Goal: Check status: Check status

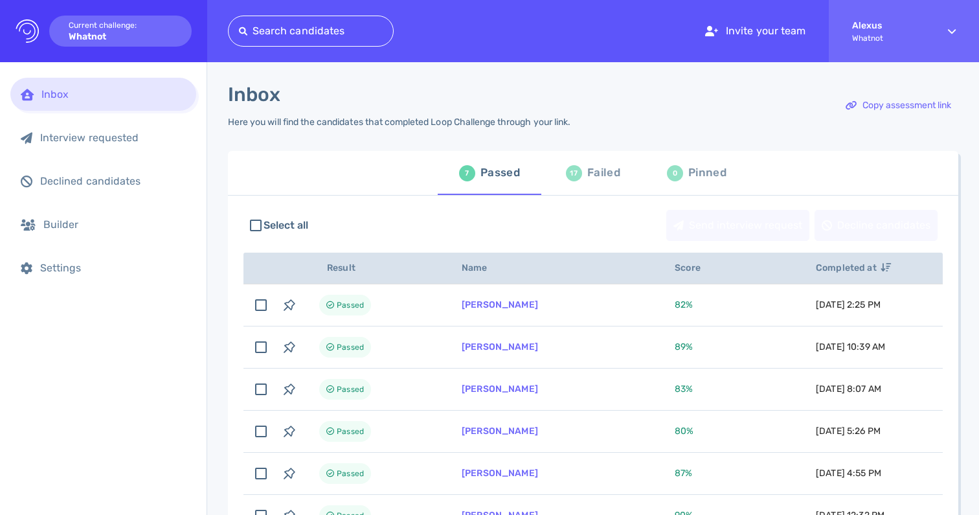
click at [587, 172] on div "Failed" at bounding box center [603, 172] width 33 height 19
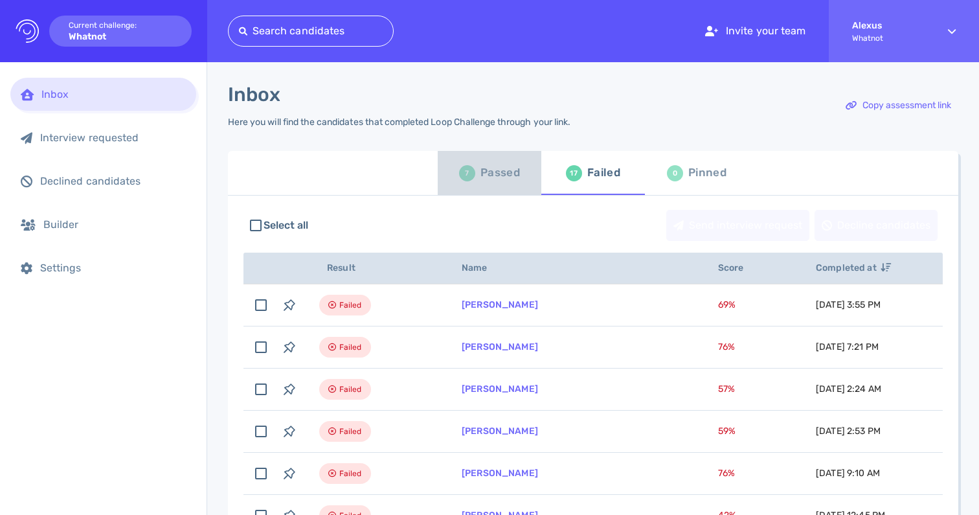
click at [468, 170] on div "7" at bounding box center [467, 173] width 16 height 16
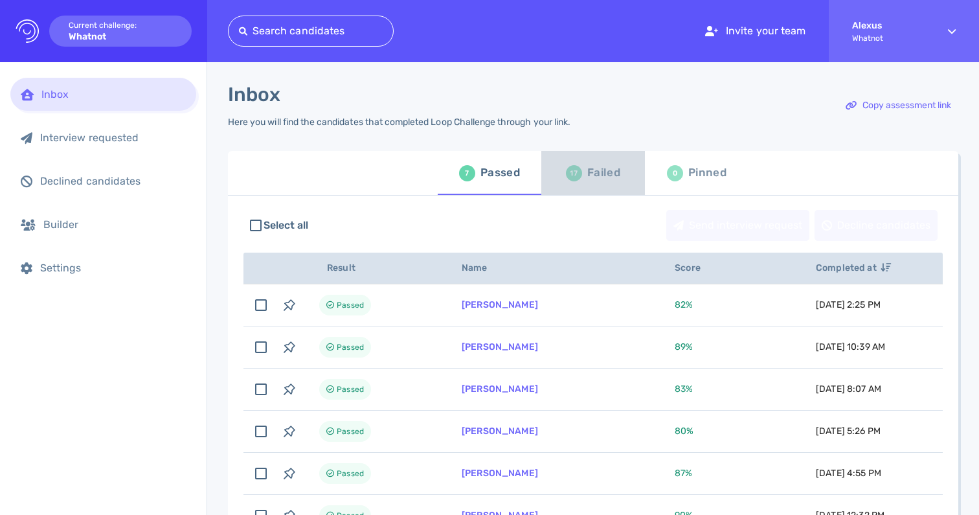
click at [604, 170] on div "Failed" at bounding box center [603, 172] width 33 height 19
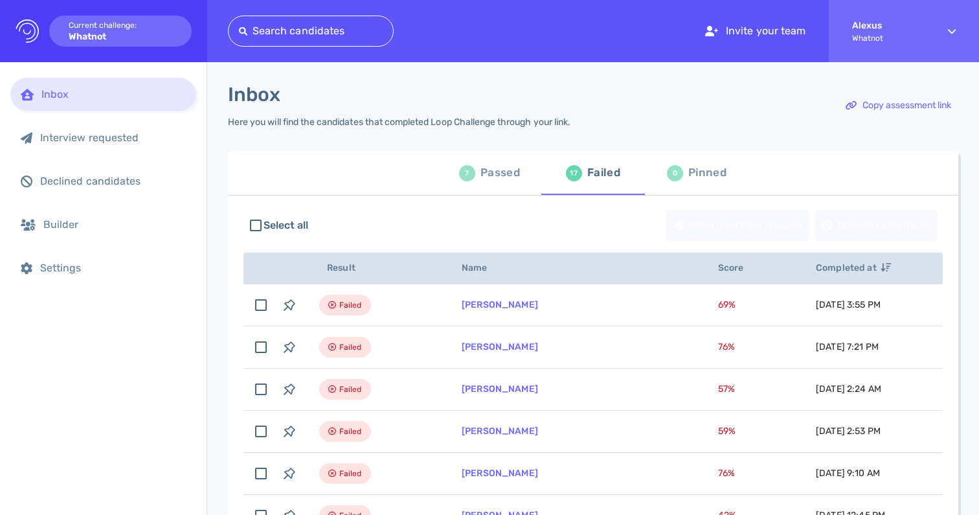
click at [489, 182] on div "Passed" at bounding box center [499, 172] width 39 height 19
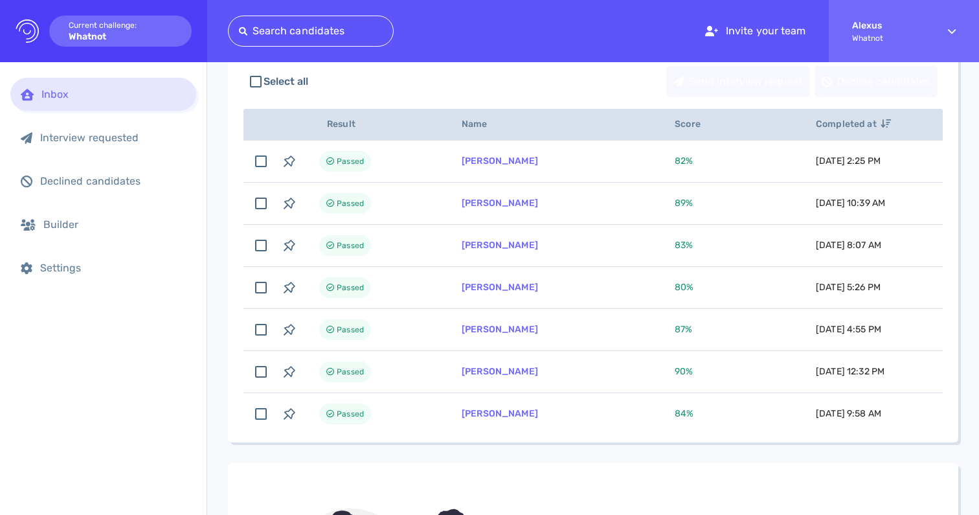
scroll to position [145, 0]
click at [87, 147] on div "Interview requested" at bounding box center [103, 137] width 186 height 33
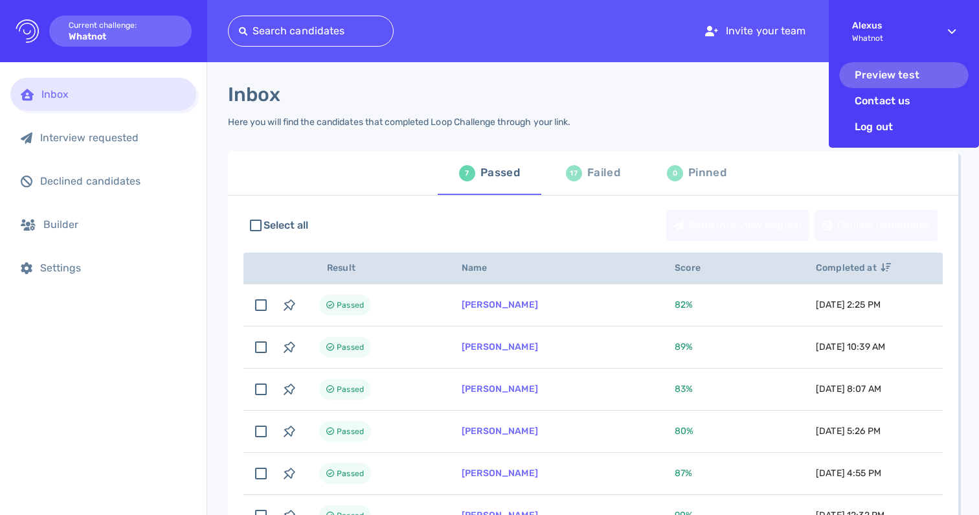
click at [889, 81] on li "Preview test" at bounding box center [903, 75] width 129 height 26
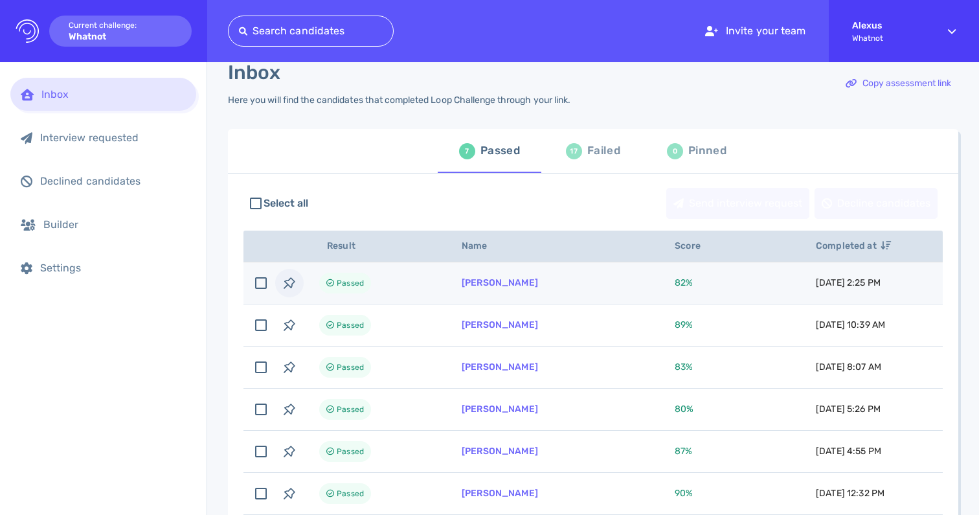
scroll to position [3, 0]
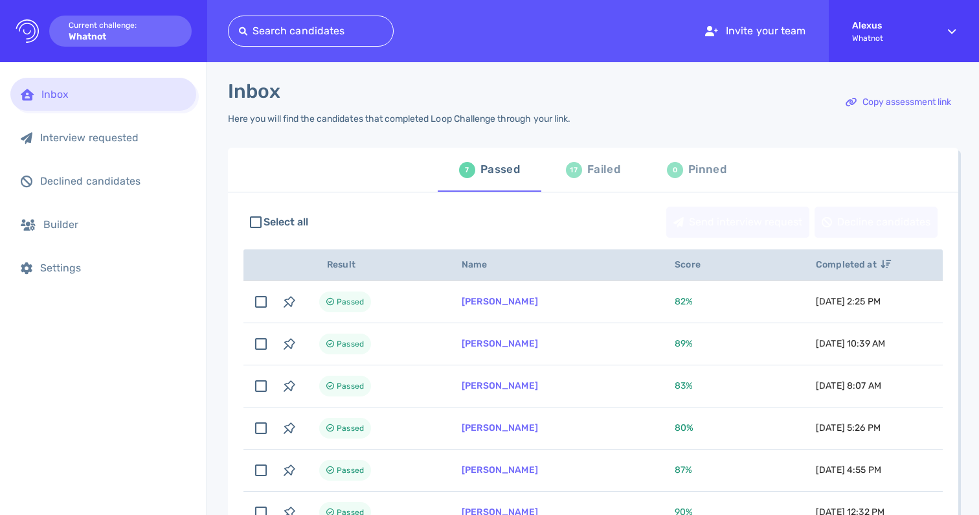
click at [579, 190] on button "17 Failed" at bounding box center [593, 170] width 104 height 44
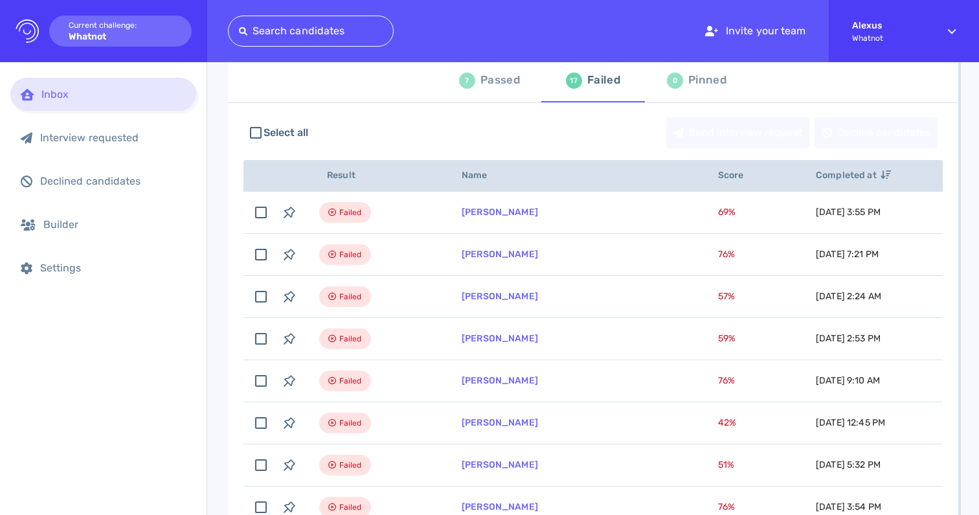
scroll to position [5, 0]
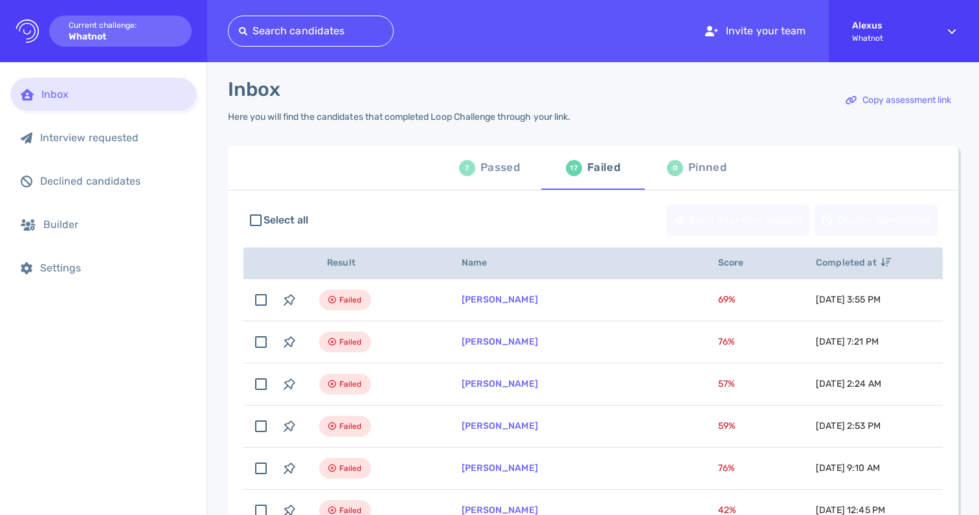
click at [493, 172] on div "Passed" at bounding box center [499, 167] width 39 height 19
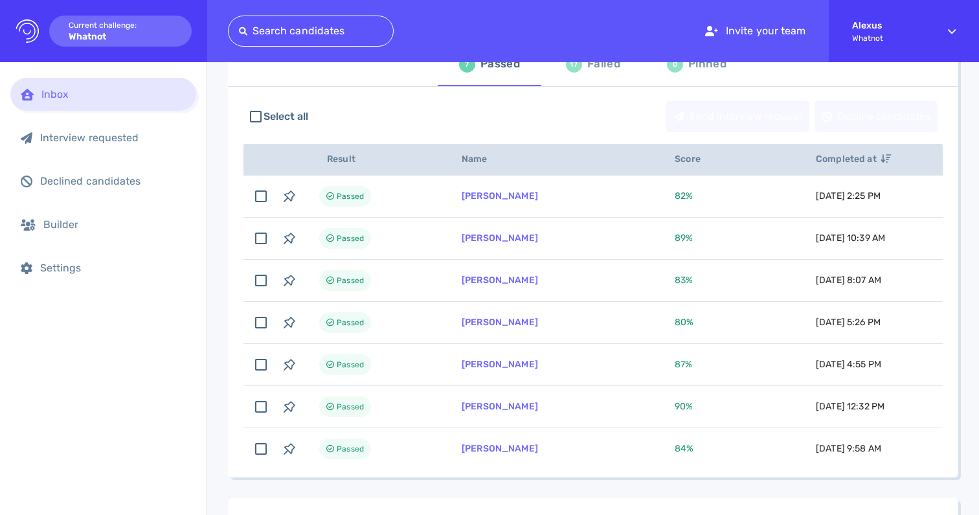
scroll to position [107, 0]
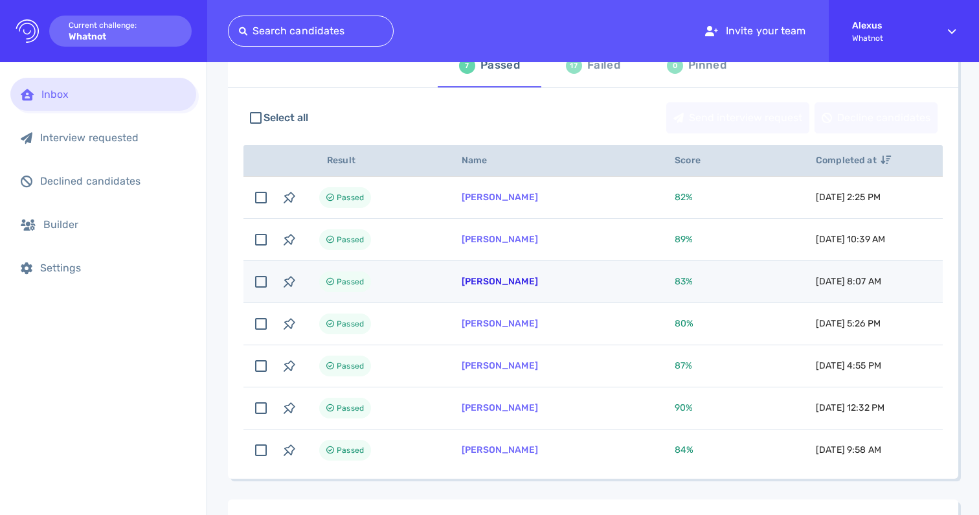
click at [495, 284] on link "[PERSON_NAME]" at bounding box center [500, 281] width 76 height 11
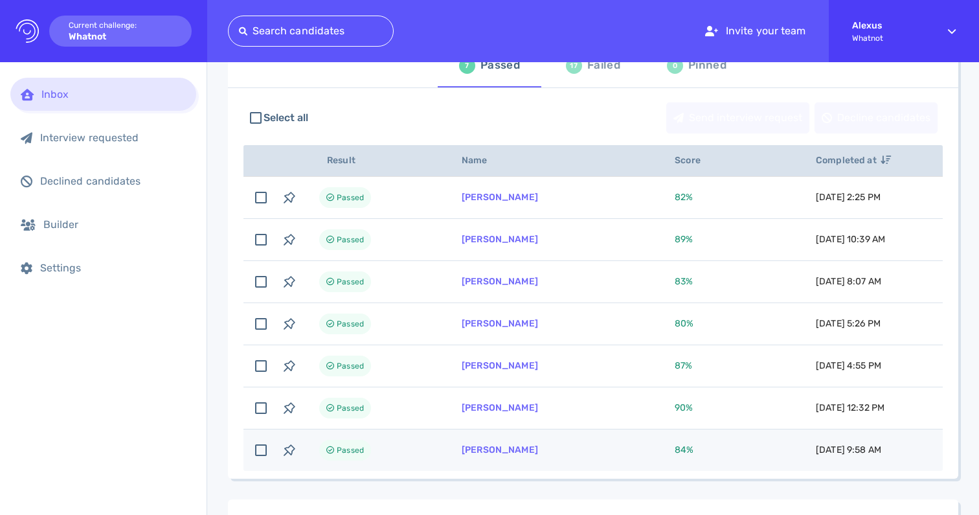
click at [417, 439] on td "Passed" at bounding box center [375, 450] width 142 height 42
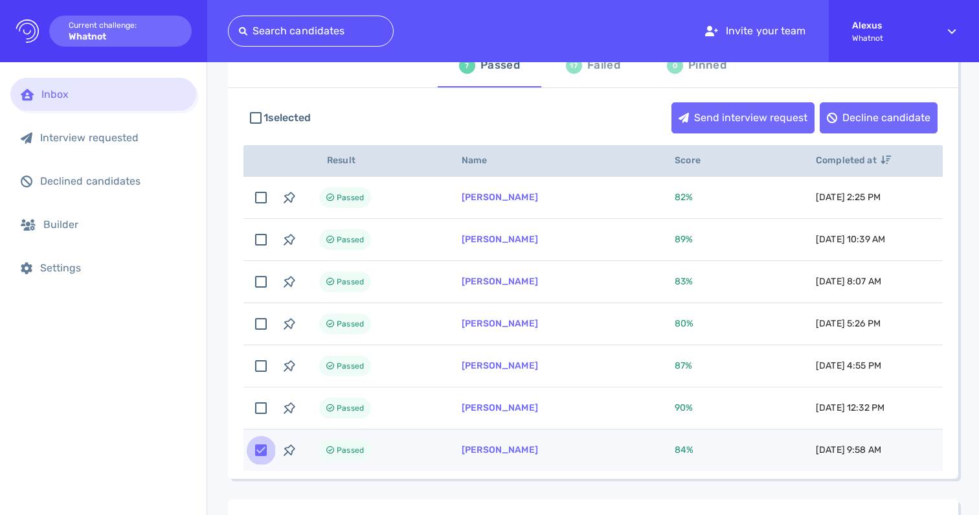
click at [263, 446] on input "checkbox" at bounding box center [261, 450] width 28 height 28
checkbox input "false"
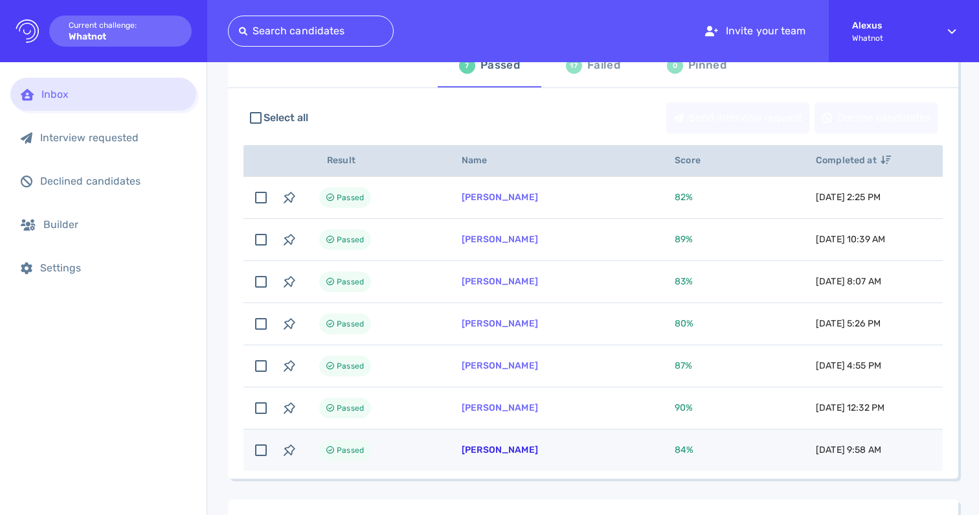
click at [467, 454] on link "[PERSON_NAME]" at bounding box center [500, 449] width 76 height 11
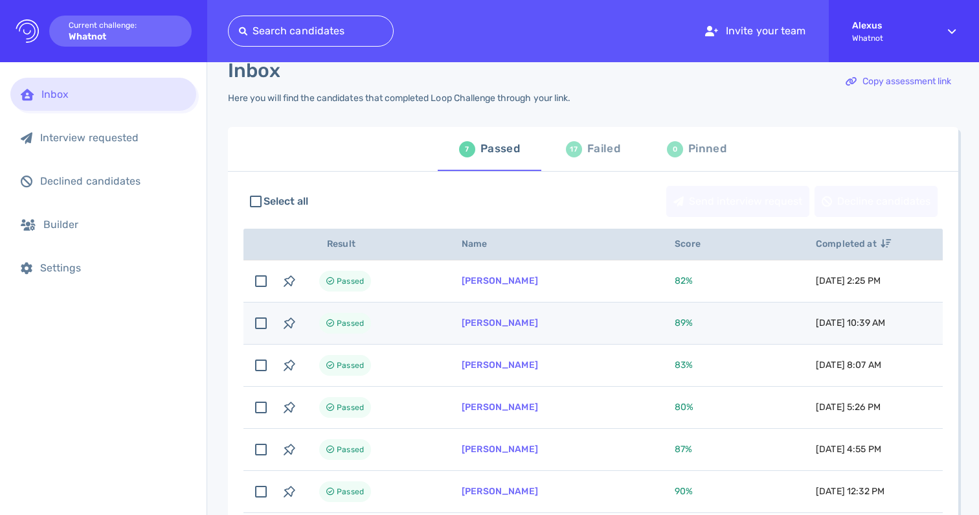
scroll to position [0, 0]
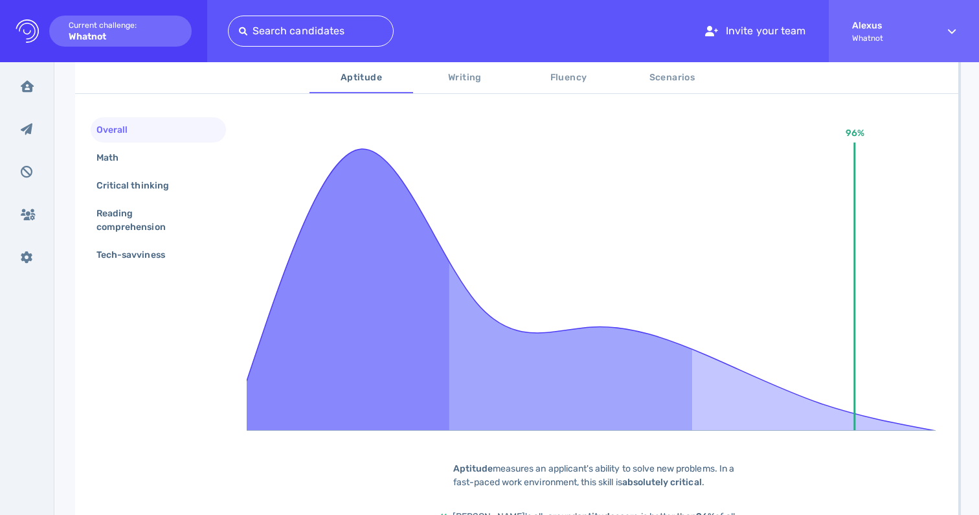
scroll to position [227, 0]
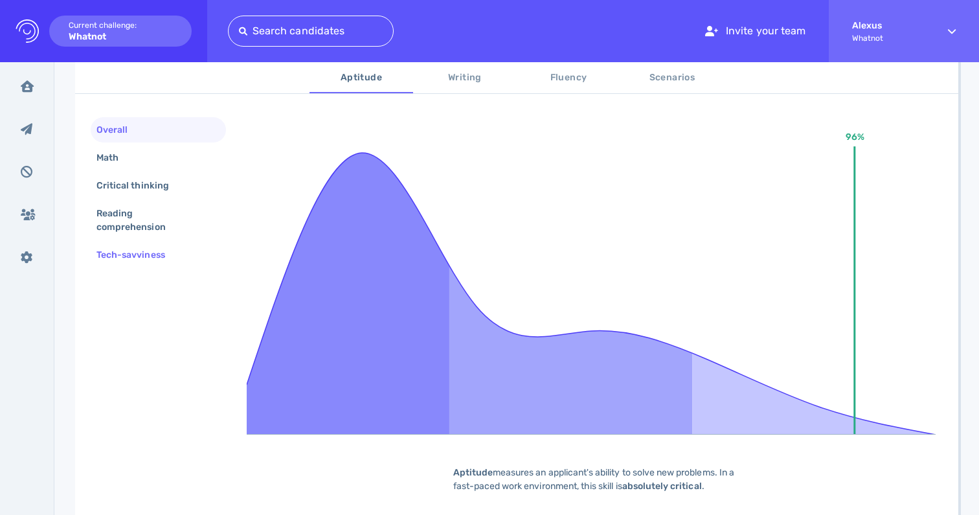
click at [128, 259] on div "Tech-savviness" at bounding box center [137, 254] width 87 height 19
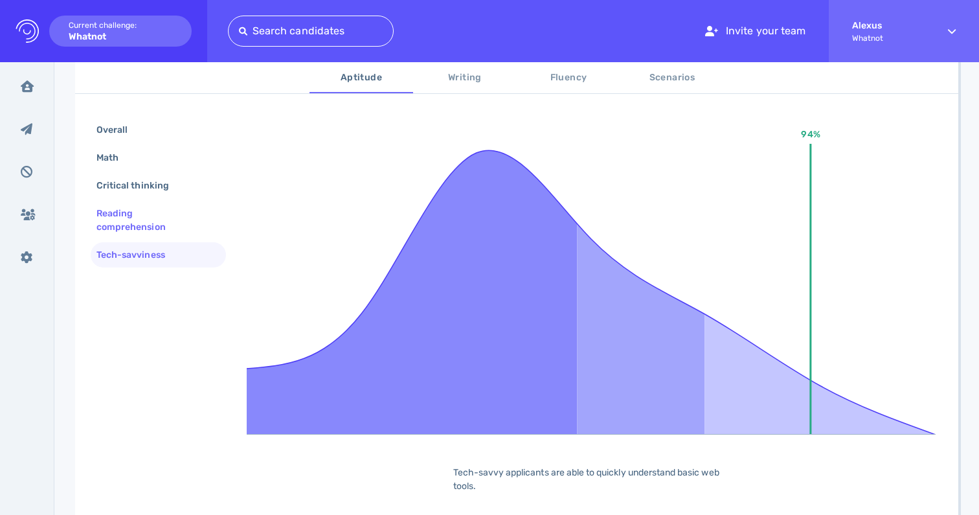
click at [140, 221] on div "Reading comprehension" at bounding box center [153, 220] width 118 height 32
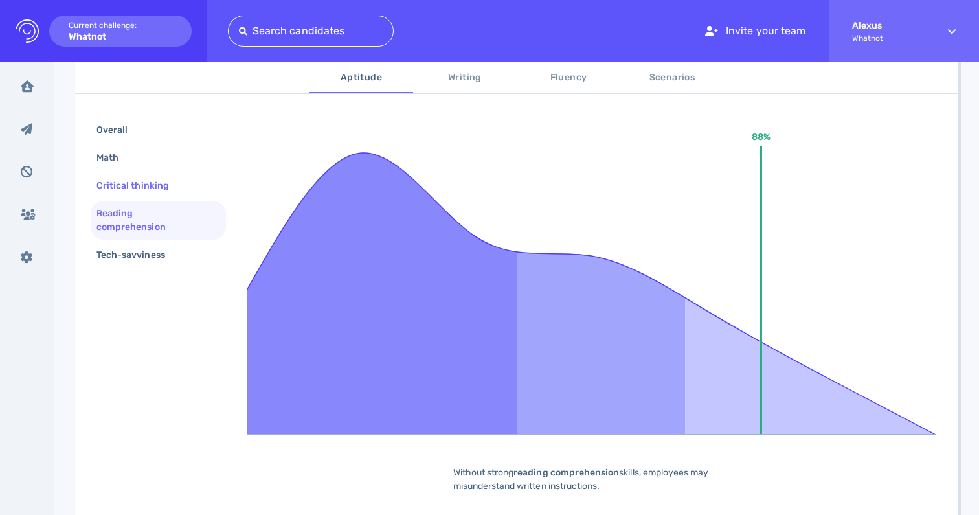
click at [146, 187] on div "Critical thinking" at bounding box center [139, 185] width 91 height 19
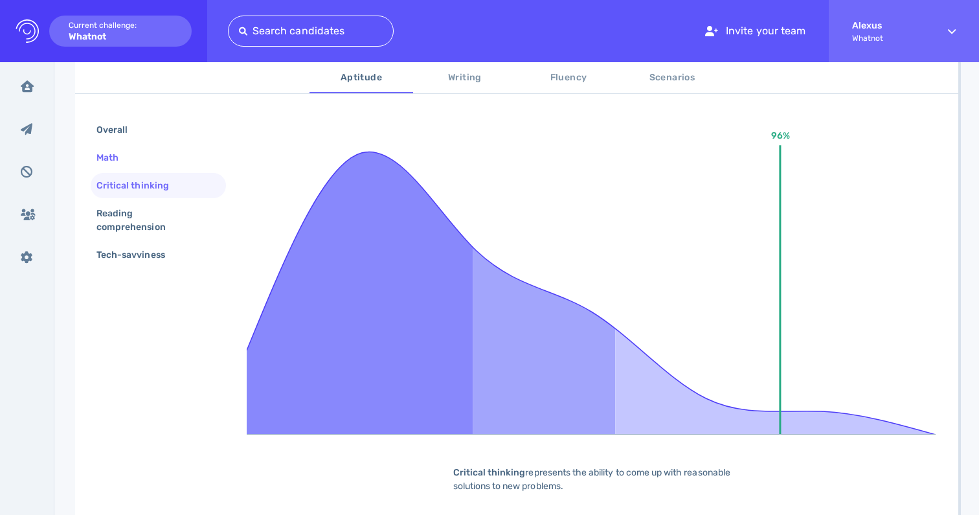
click at [142, 153] on div "Math" at bounding box center [158, 157] width 135 height 25
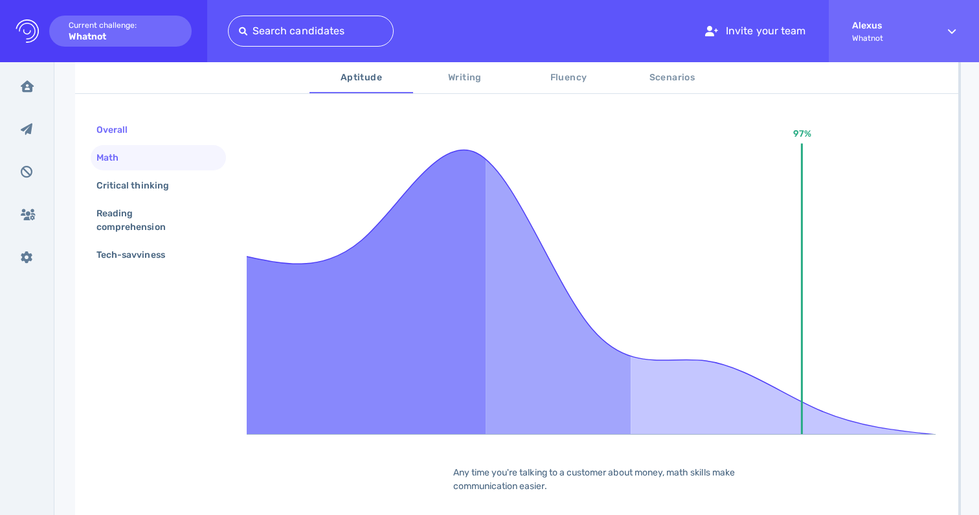
click at [145, 125] on div "Overall" at bounding box center [158, 129] width 135 height 25
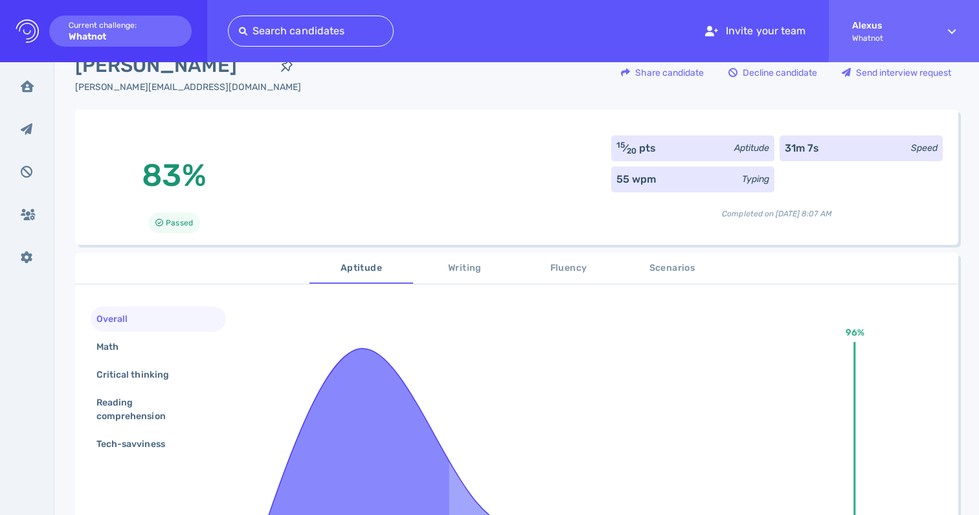
scroll to position [0, 0]
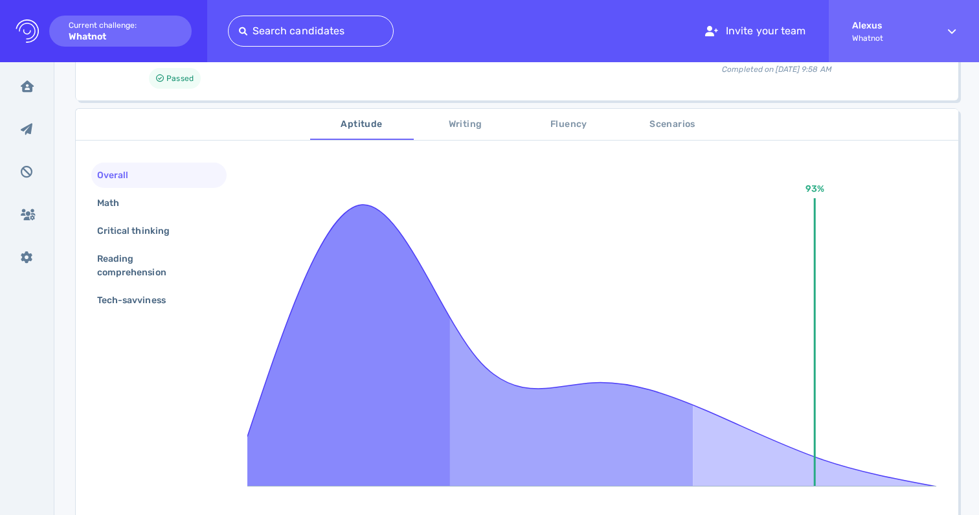
scroll to position [155, 0]
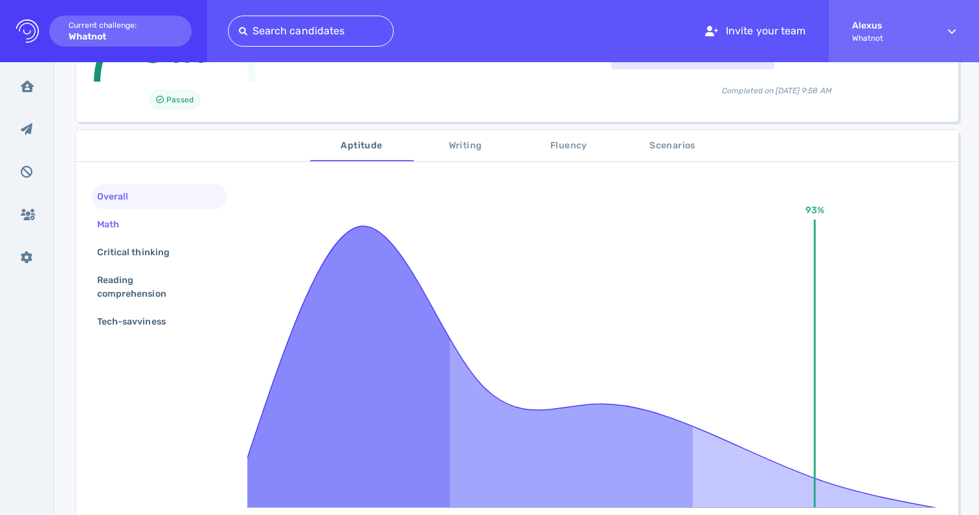
click at [142, 228] on div "Math" at bounding box center [158, 224] width 135 height 25
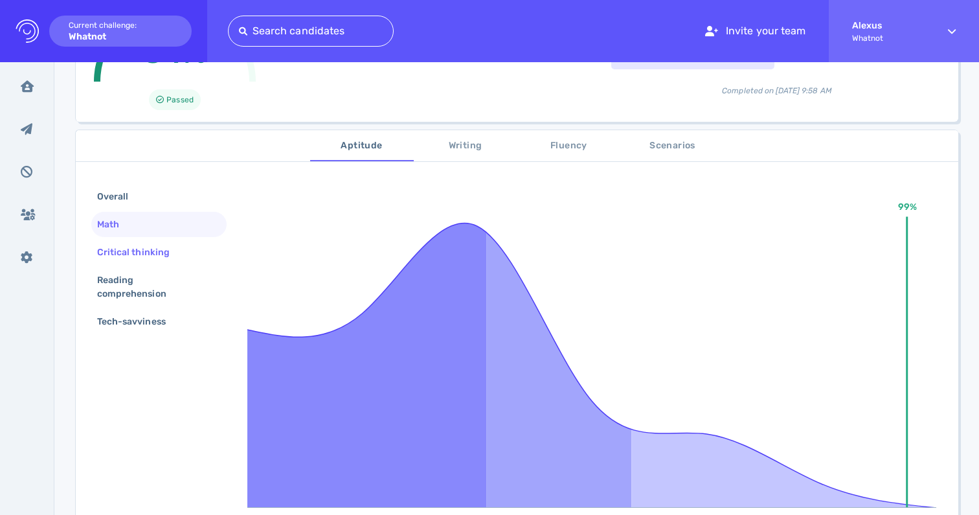
click at [131, 246] on div "Critical thinking" at bounding box center [140, 252] width 91 height 19
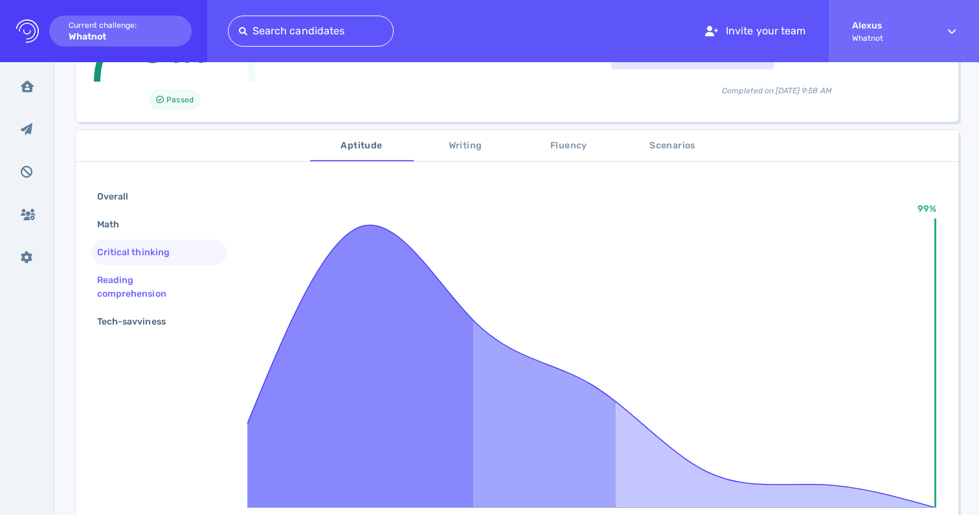
click at [122, 267] on div "Reading comprehension" at bounding box center [158, 286] width 135 height 39
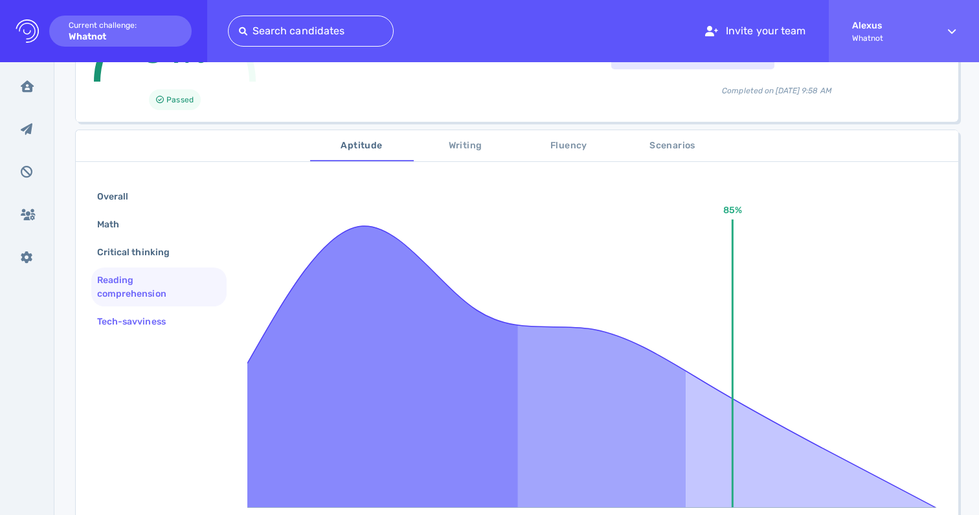
click at [126, 321] on div "Tech-savviness" at bounding box center [138, 321] width 87 height 19
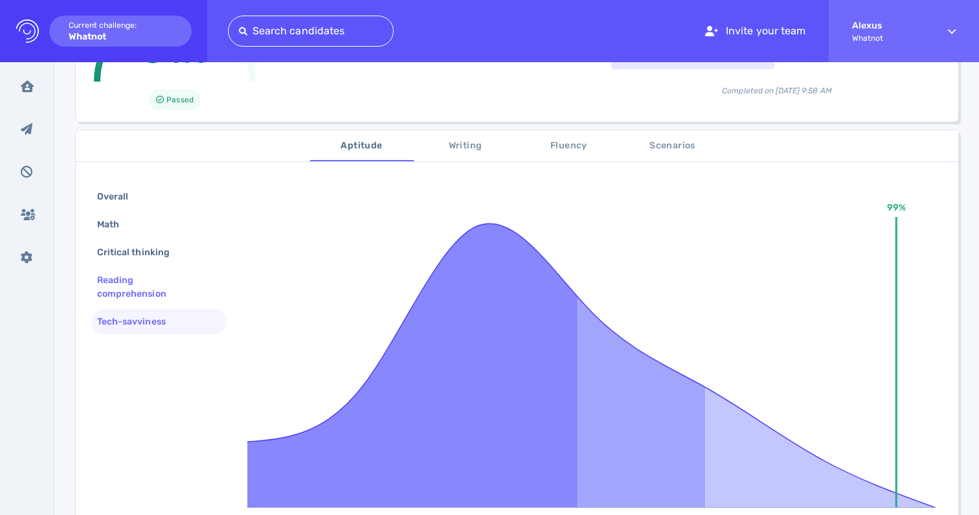
click at [130, 289] on div "Reading comprehension" at bounding box center [154, 287] width 118 height 32
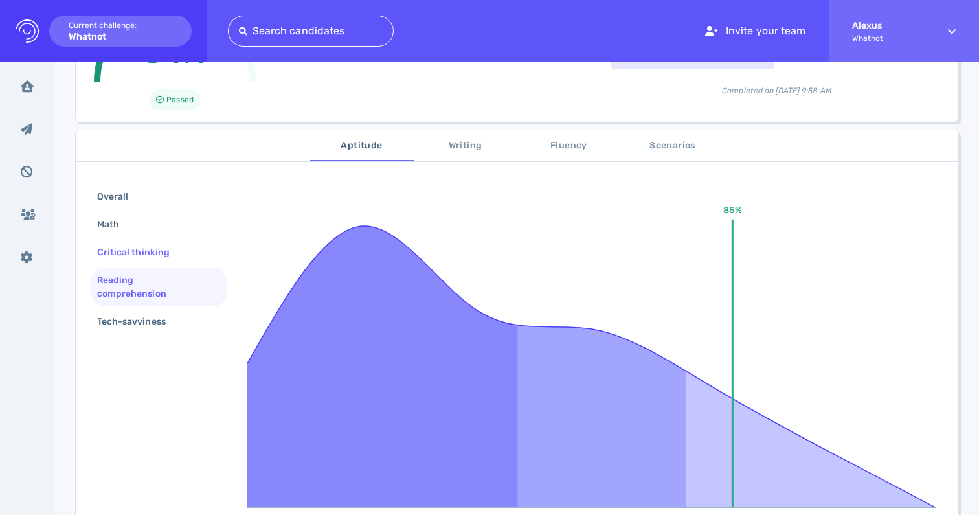
click at [142, 245] on div "Critical thinking" at bounding box center [140, 252] width 91 height 19
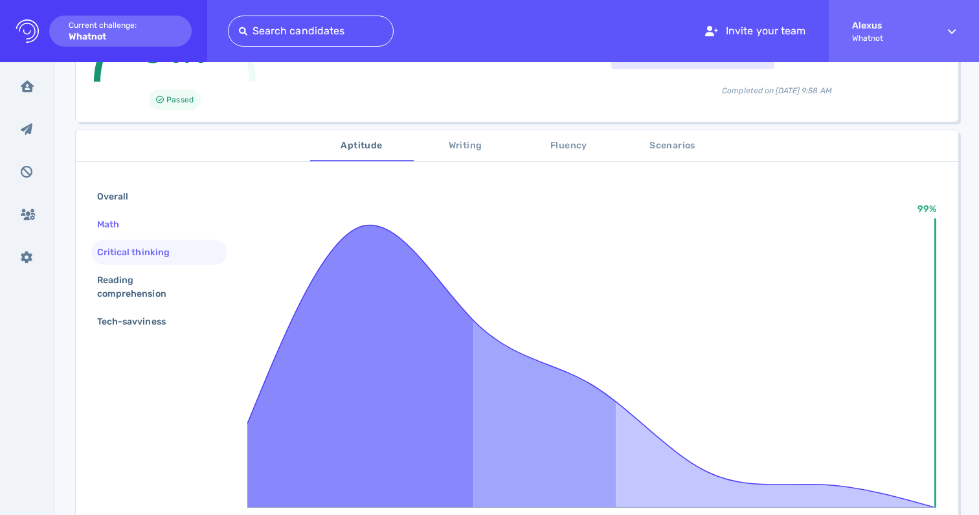
click at [126, 223] on div "Math" at bounding box center [115, 224] width 40 height 19
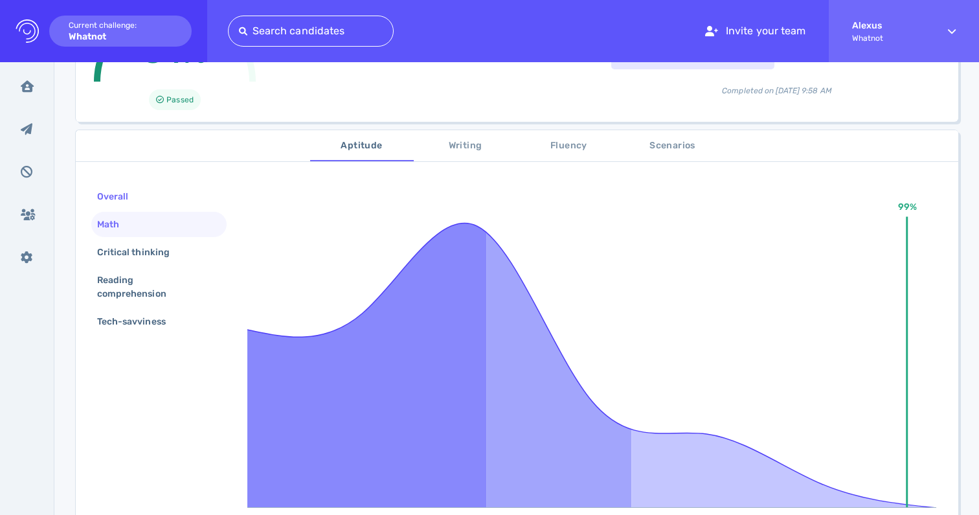
click at [134, 188] on div "Overall" at bounding box center [119, 196] width 49 height 19
